Goal: Task Accomplishment & Management: Manage account settings

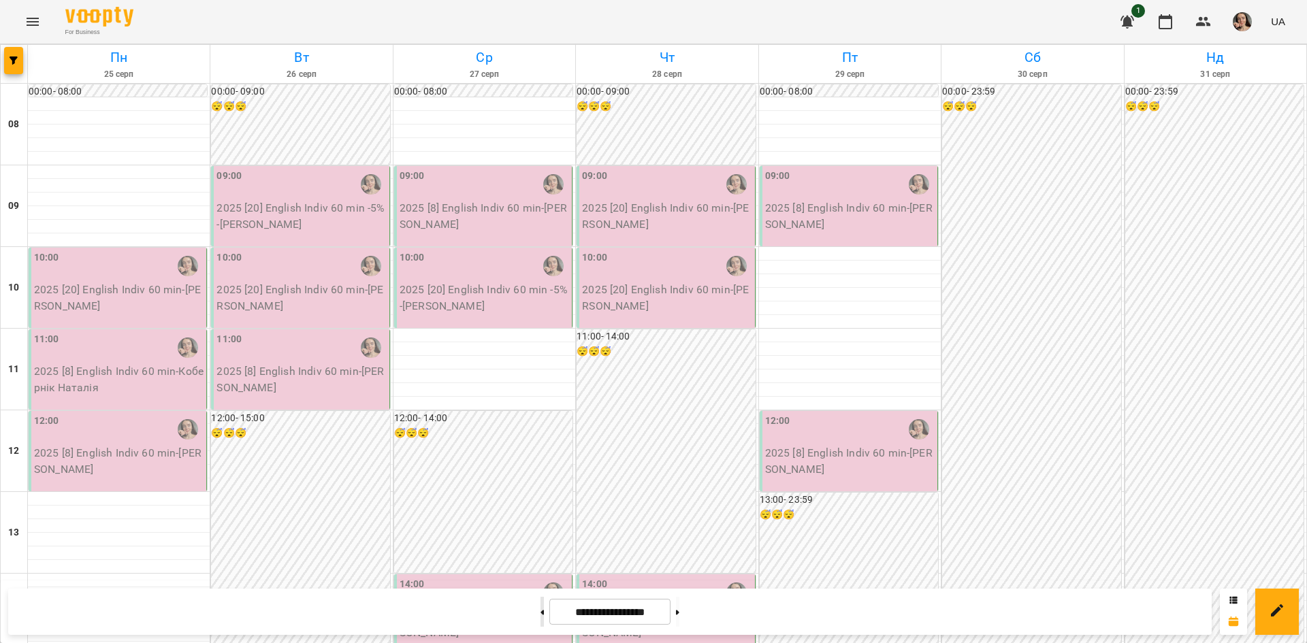
click at [540, 615] on button at bounding box center [541, 612] width 3 height 30
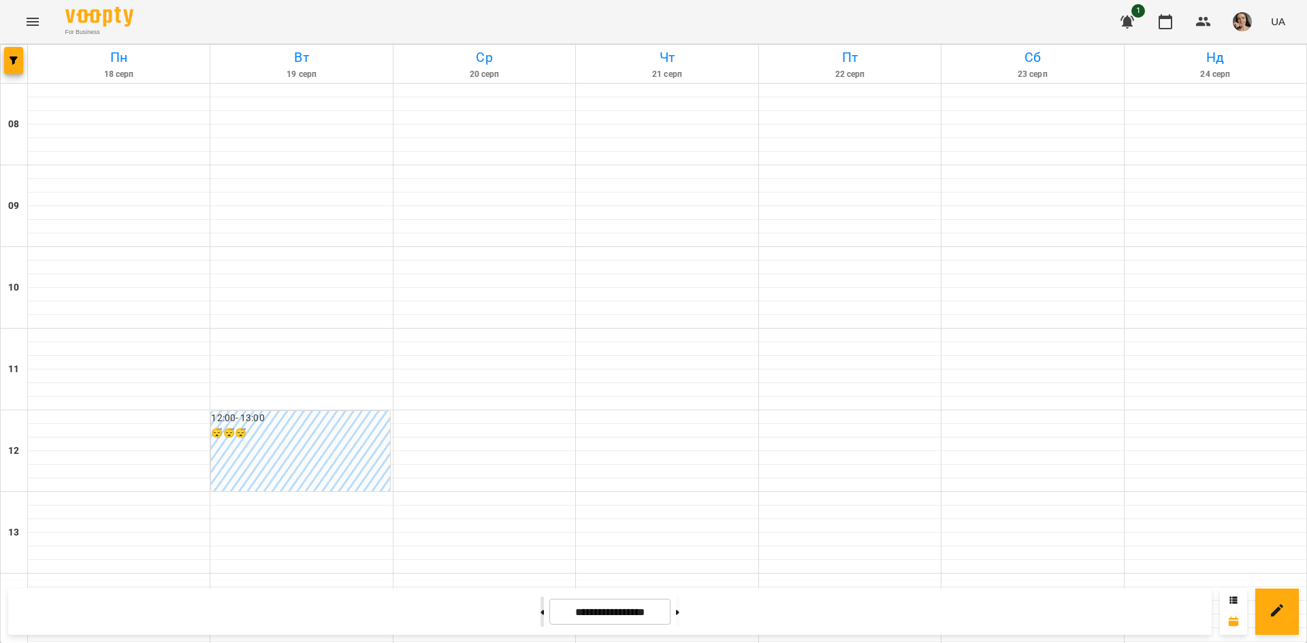
click at [540, 615] on button at bounding box center [541, 612] width 3 height 30
type input "**********"
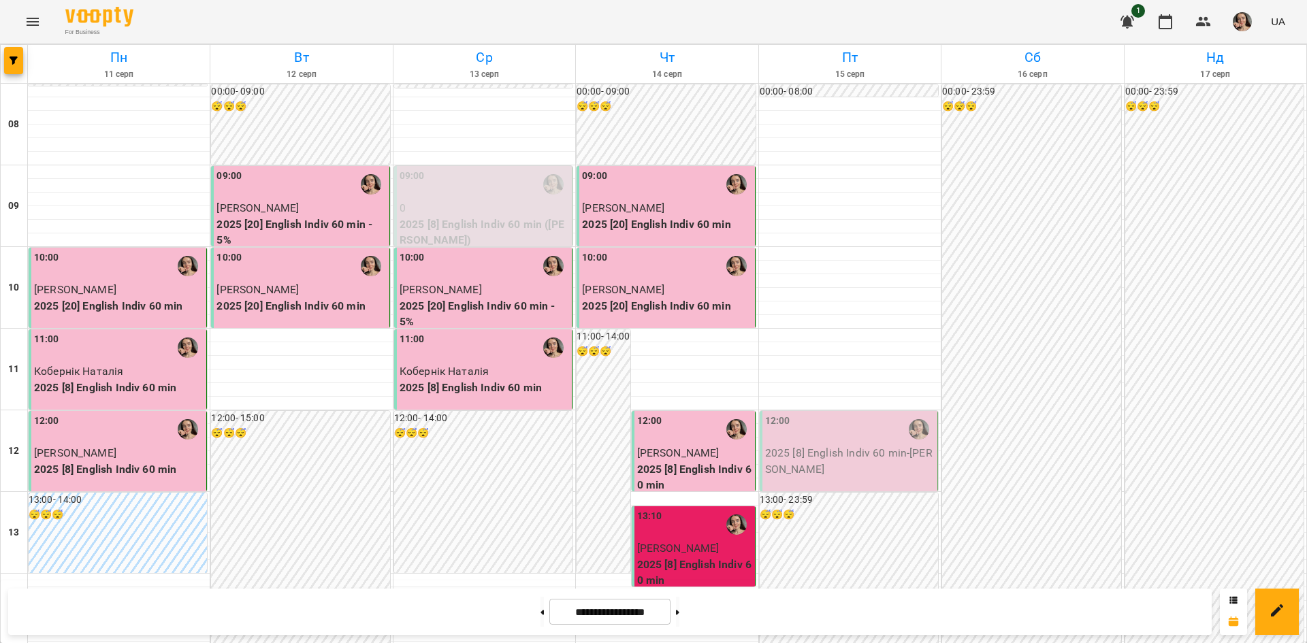
scroll to position [453, 0]
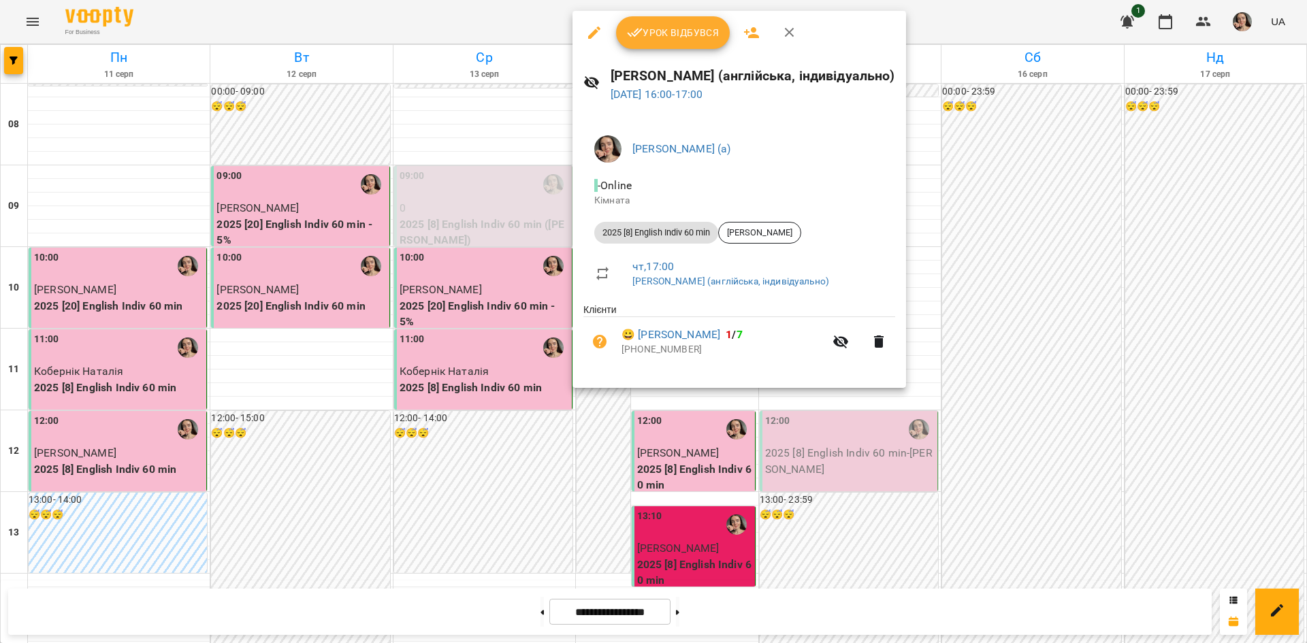
click at [664, 35] on span "Урок відбувся" at bounding box center [673, 32] width 93 height 16
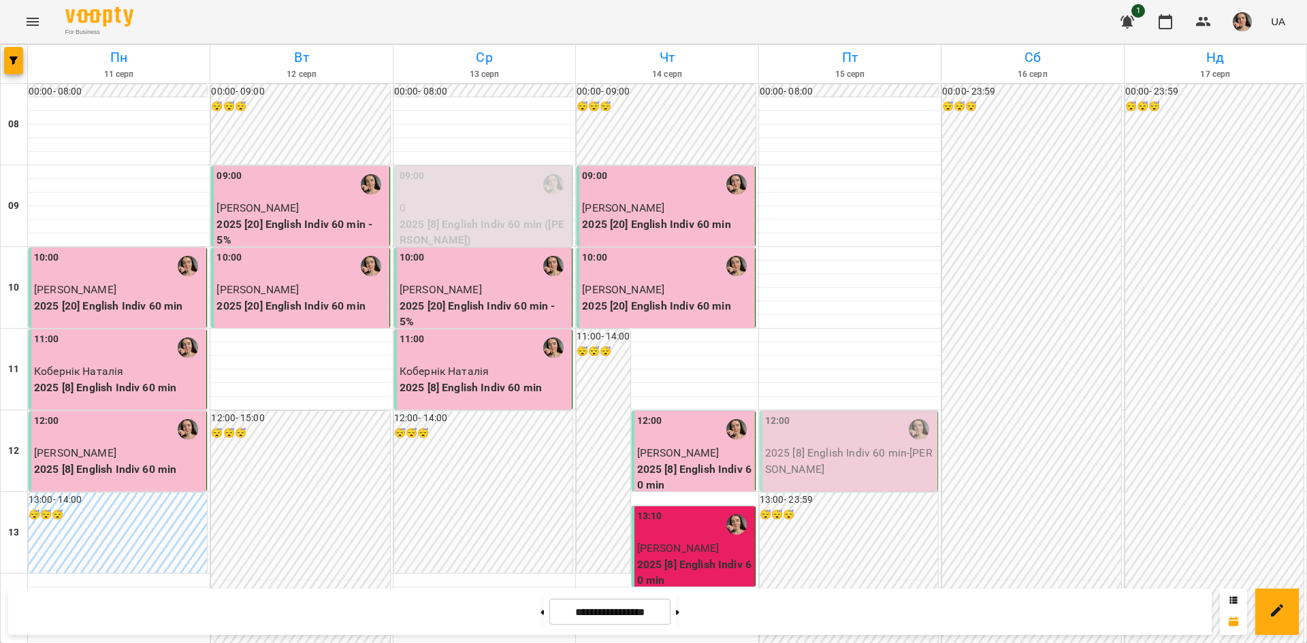
scroll to position [434, 0]
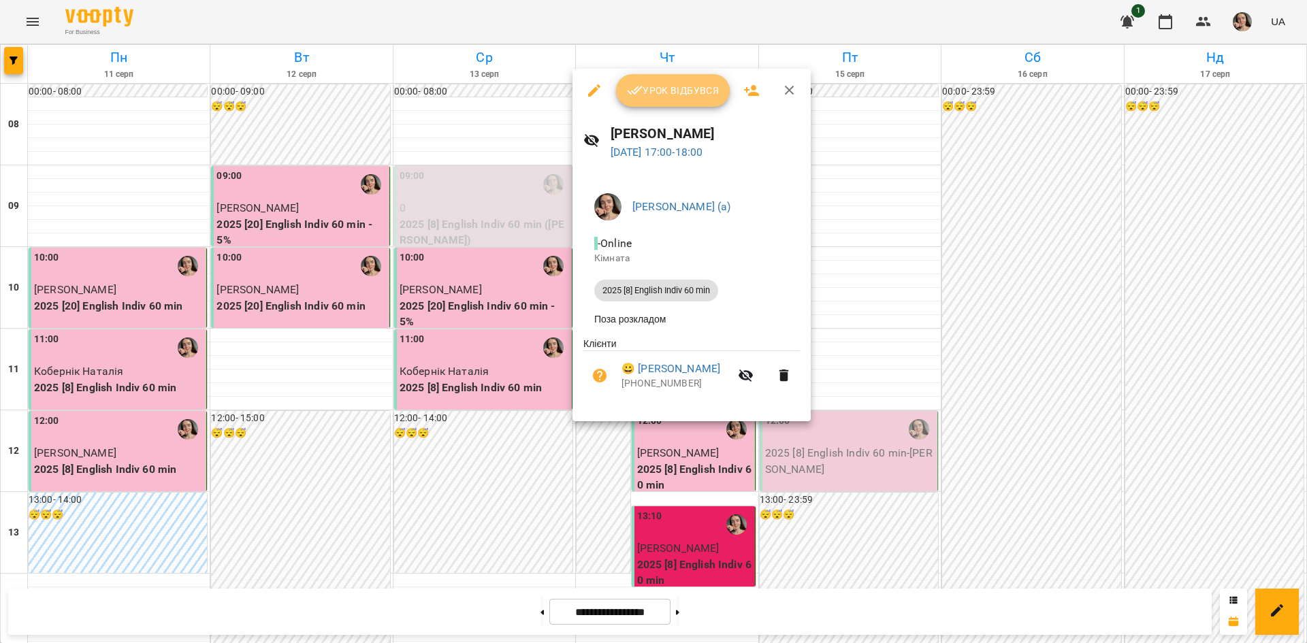
click at [675, 94] on span "Урок відбувся" at bounding box center [673, 90] width 93 height 16
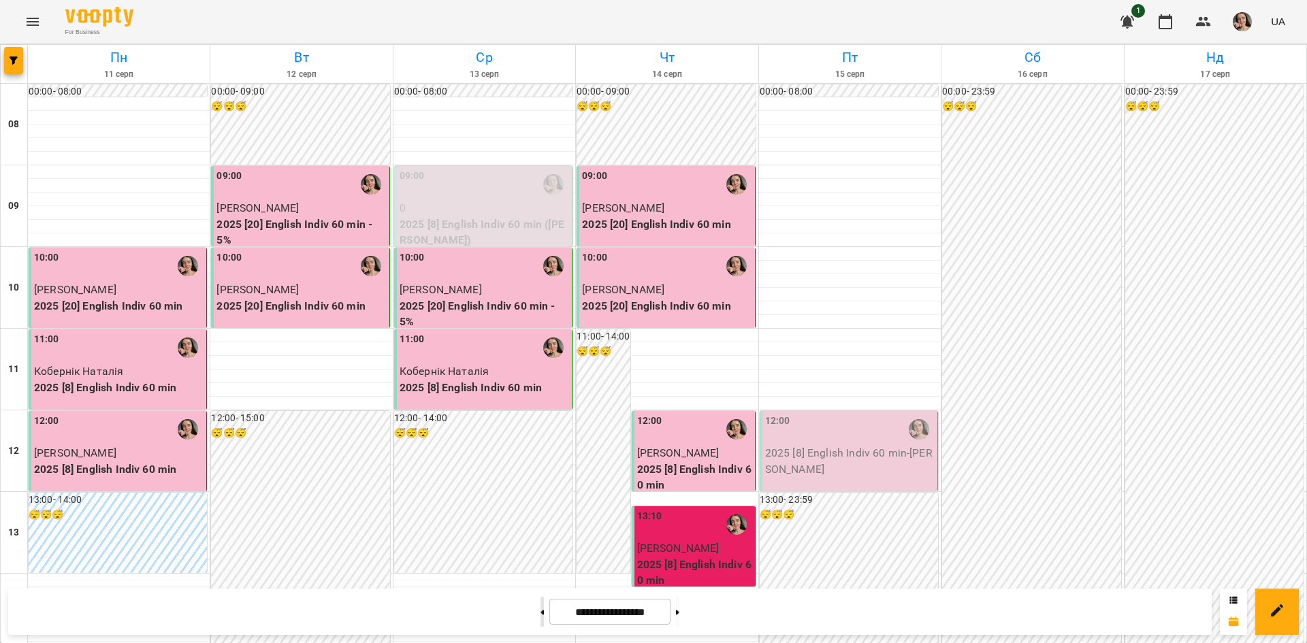
click at [540, 612] on button at bounding box center [541, 612] width 3 height 30
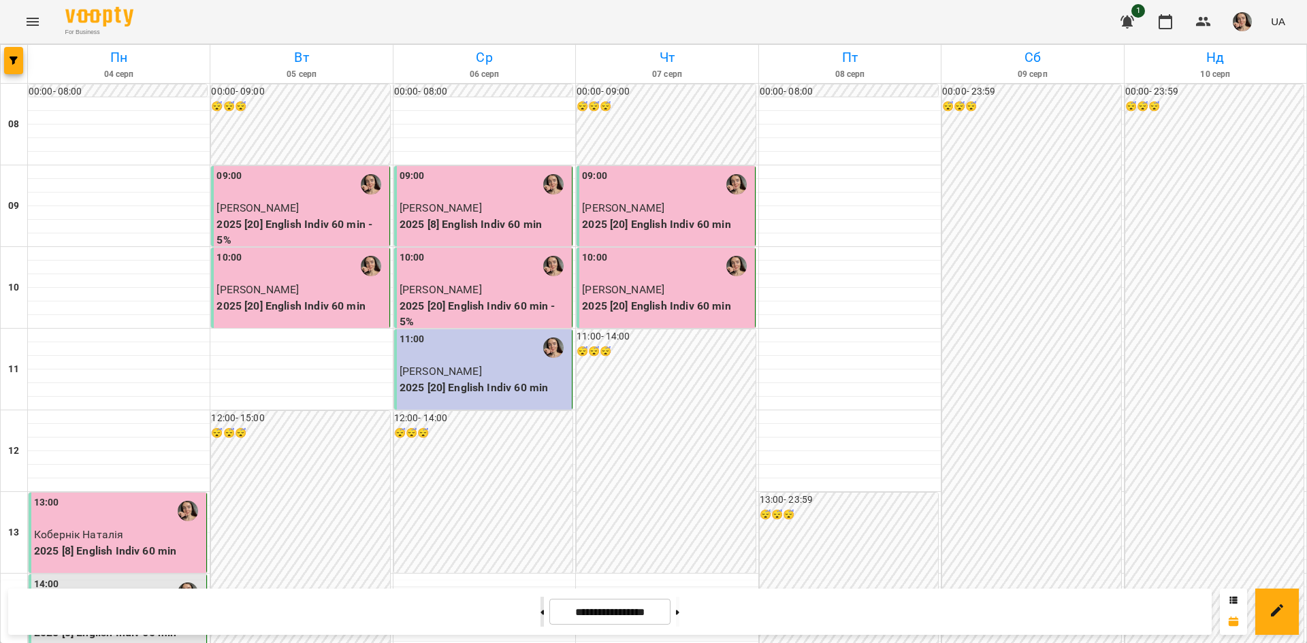
click at [540, 612] on button at bounding box center [541, 612] width 3 height 30
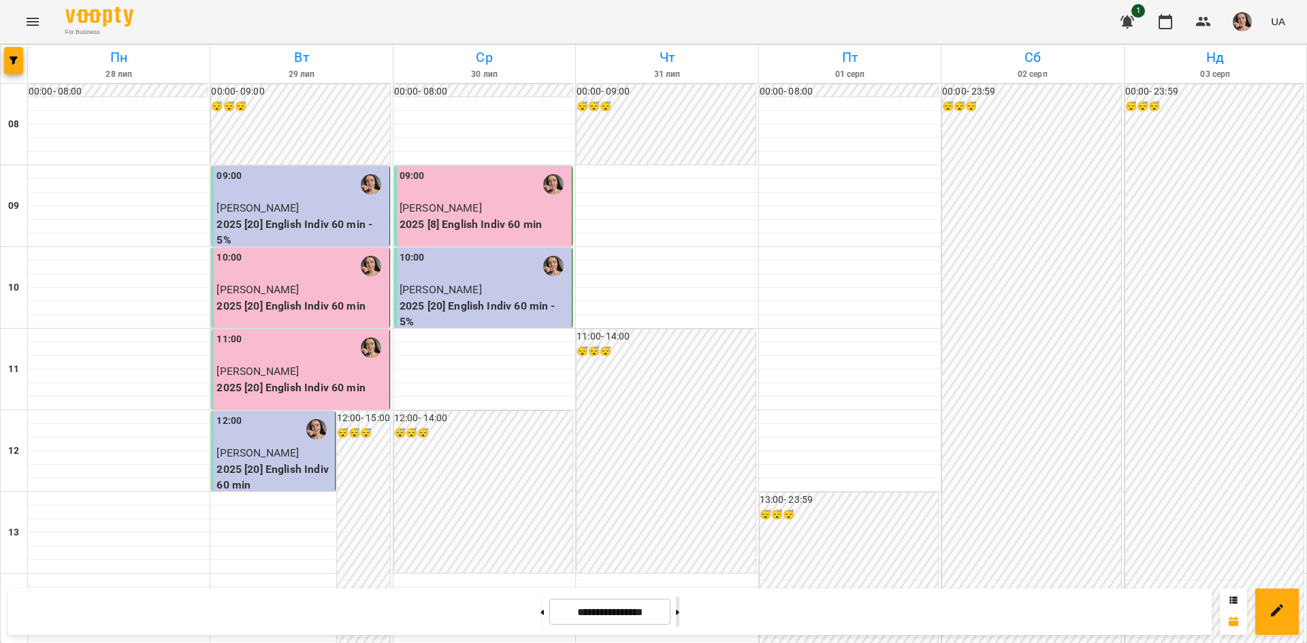
click at [679, 602] on button at bounding box center [677, 612] width 3 height 30
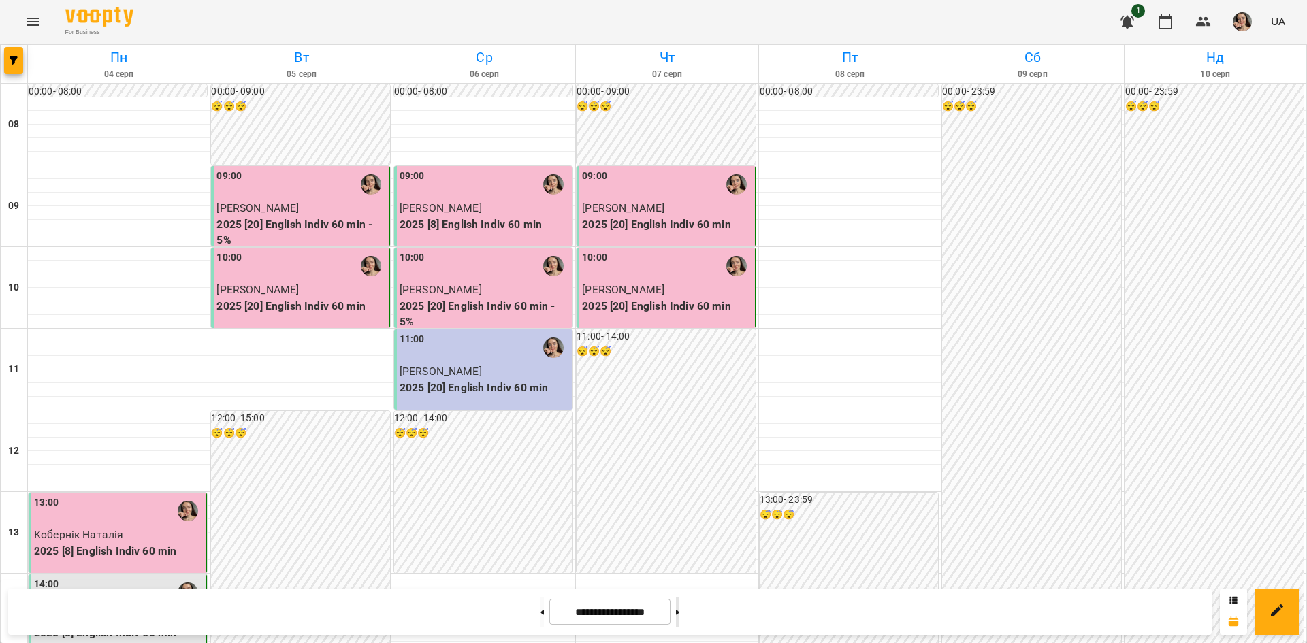
click at [679, 610] on button at bounding box center [677, 612] width 3 height 30
type input "**********"
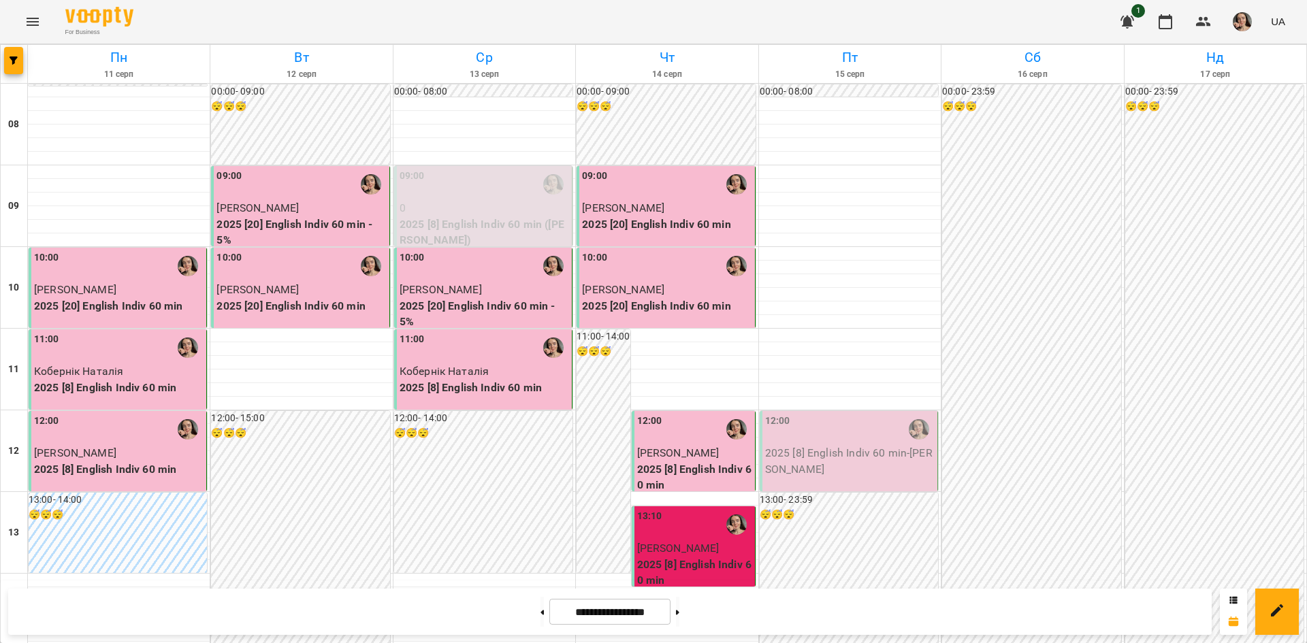
scroll to position [46, 0]
